Goal: Task Accomplishment & Management: Manage account settings

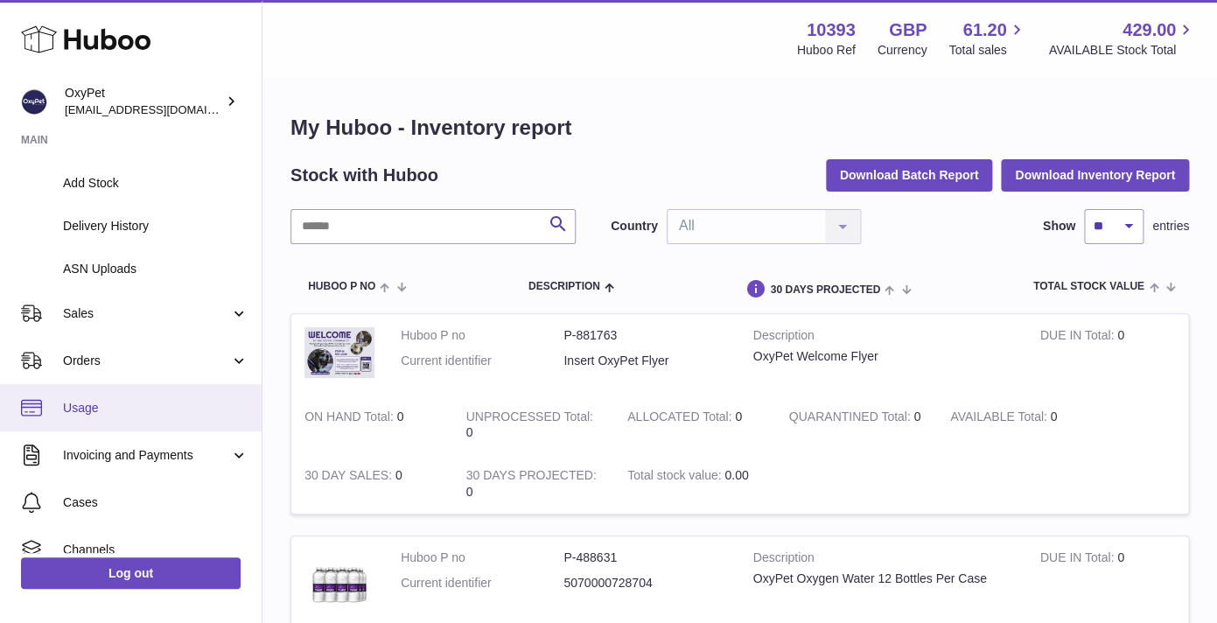
scroll to position [227, 0]
click at [170, 452] on span "Invoicing and Payments" at bounding box center [146, 452] width 167 height 17
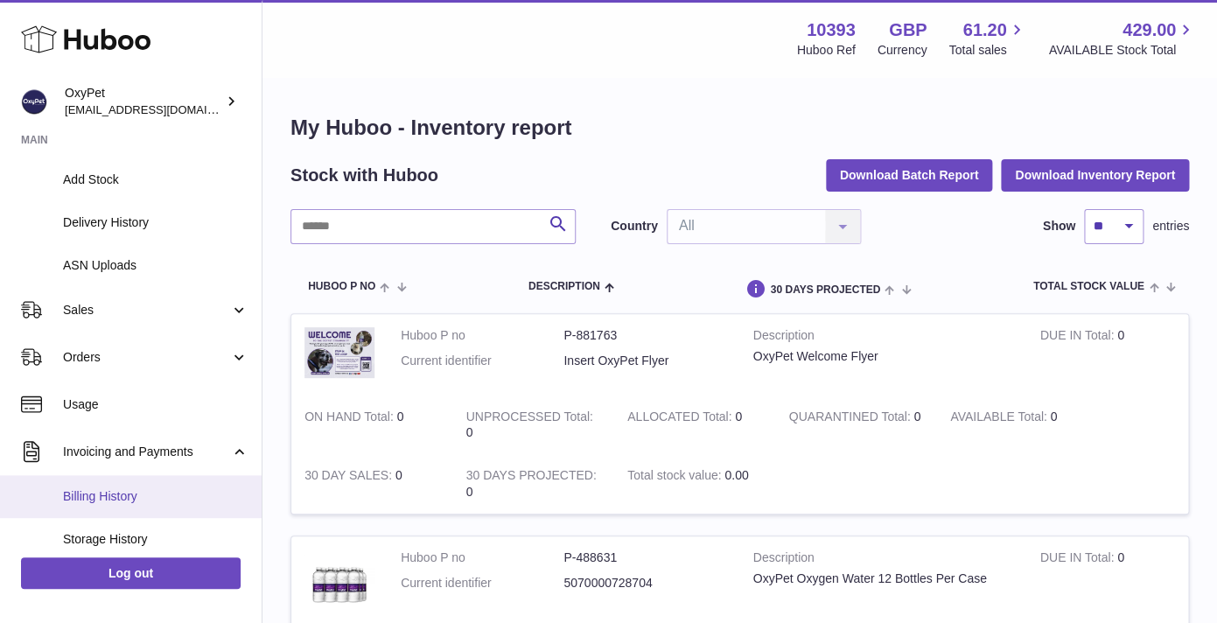
click at [159, 486] on link "Billing History" at bounding box center [131, 496] width 262 height 43
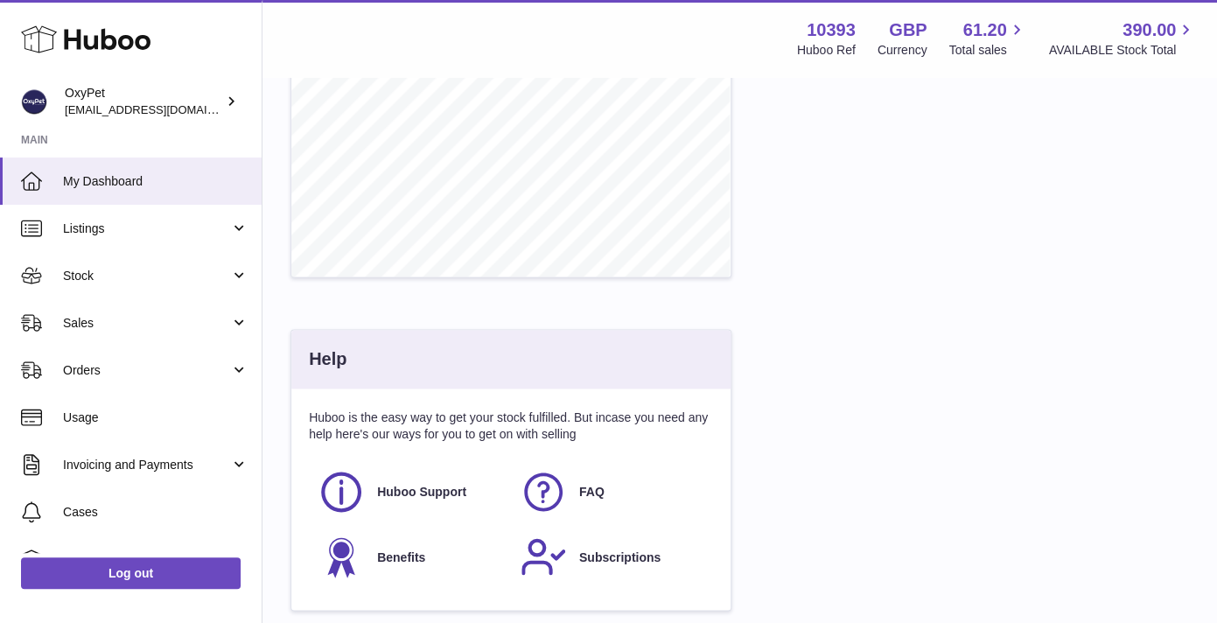
scroll to position [751, 0]
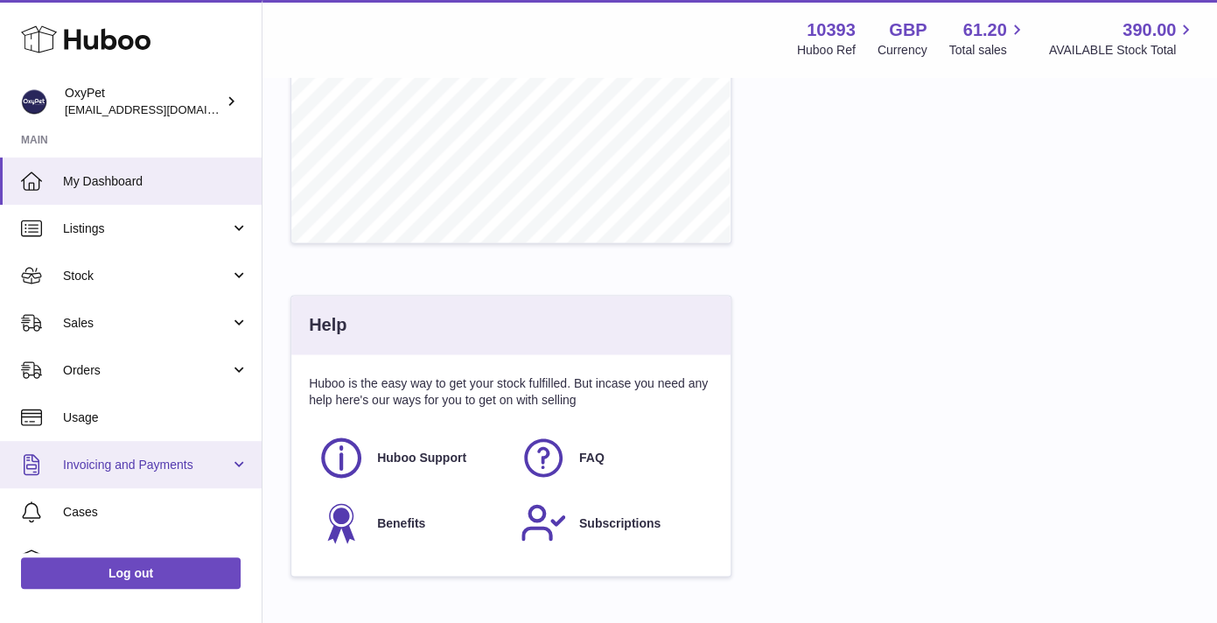
click at [231, 473] on link "Invoicing and Payments" at bounding box center [131, 464] width 262 height 47
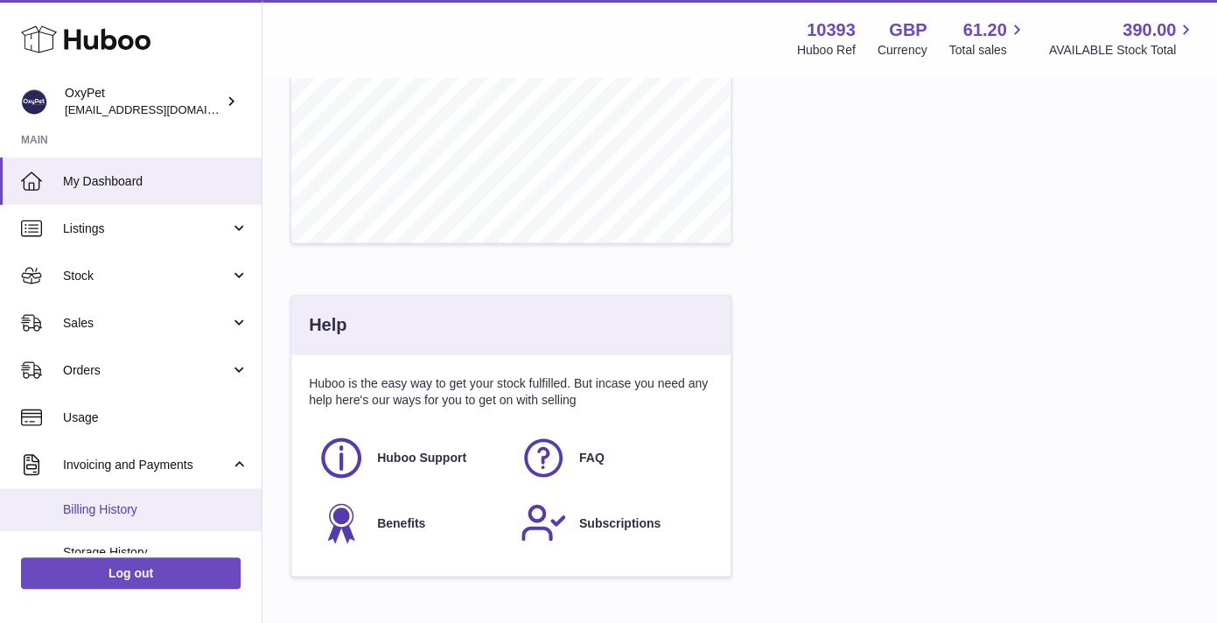
click at [153, 511] on span "Billing History" at bounding box center [156, 509] width 186 height 17
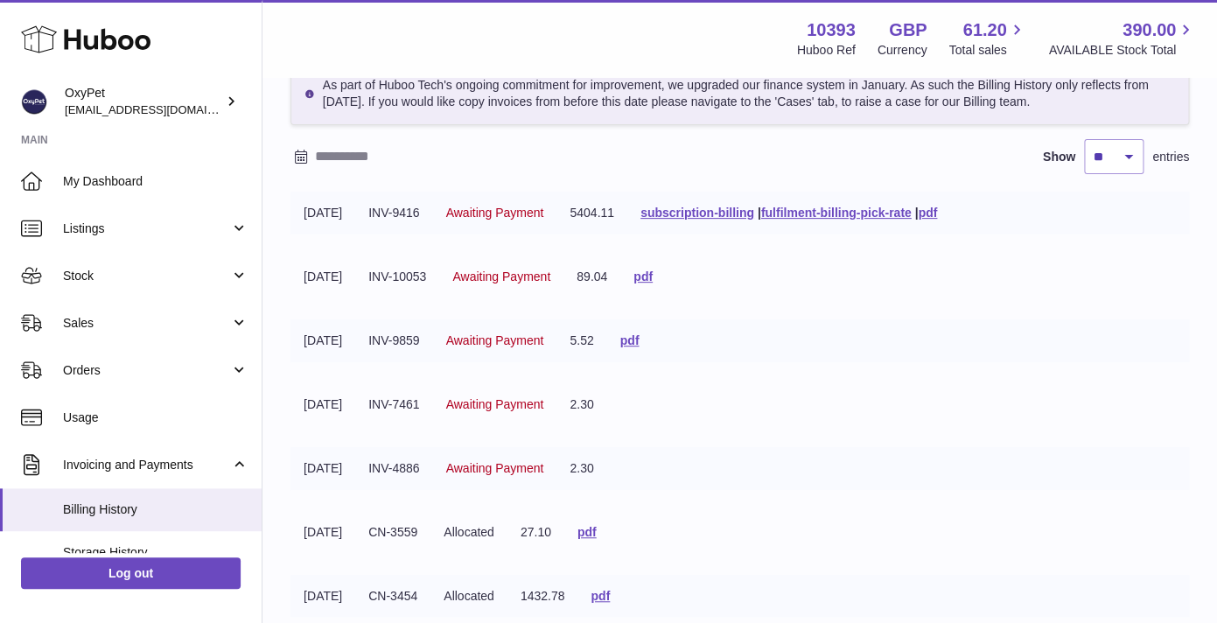
scroll to position [96, 0]
click at [754, 215] on link "subscription-billing" at bounding box center [698, 214] width 114 height 14
click at [844, 215] on link "fulfilment-billing-pick-rate" at bounding box center [836, 214] width 151 height 14
